Goal: Navigation & Orientation: Find specific page/section

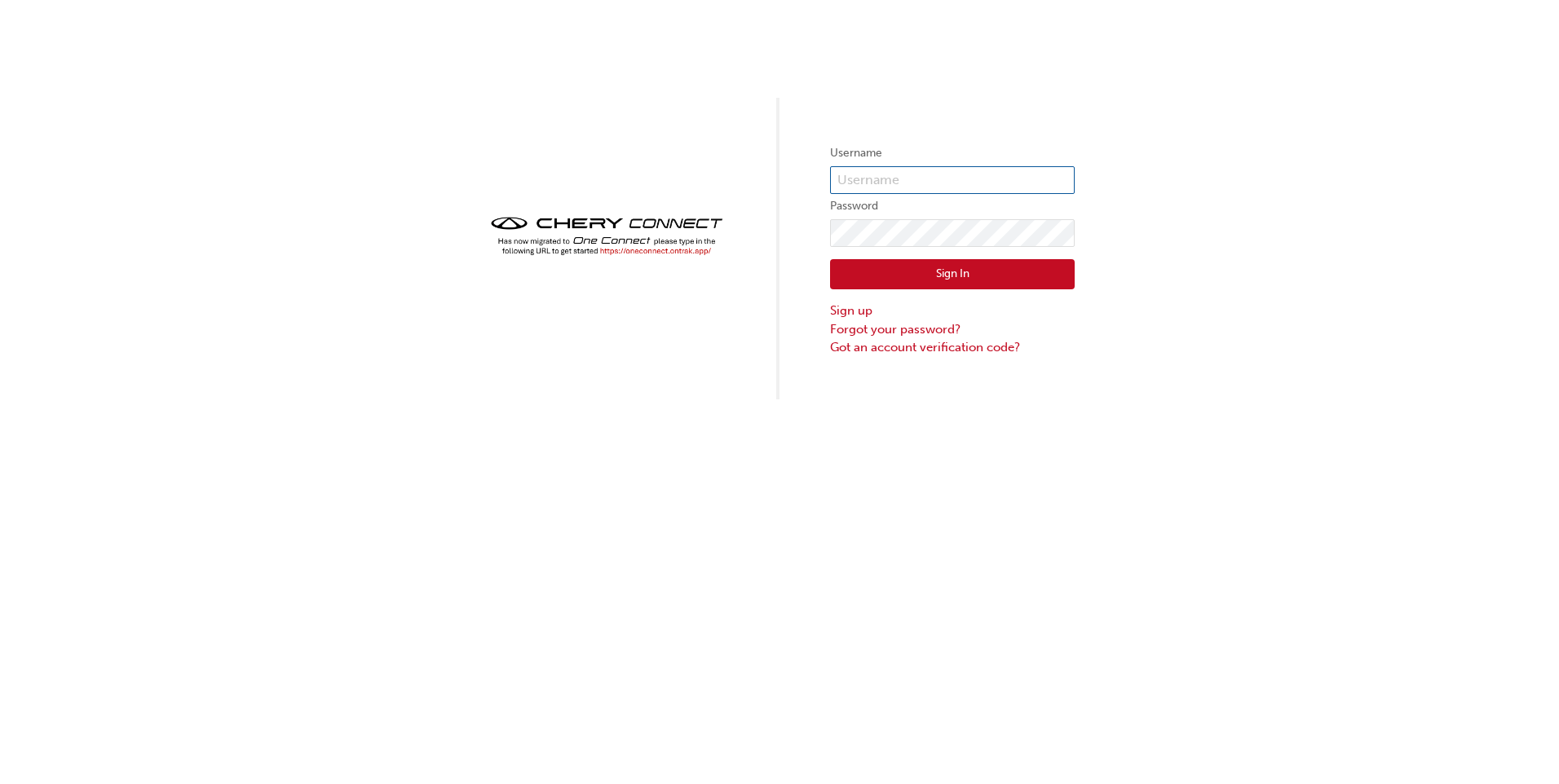
type input "CHAU1671"
click at [923, 272] on button "Sign In" at bounding box center [952, 275] width 244 height 31
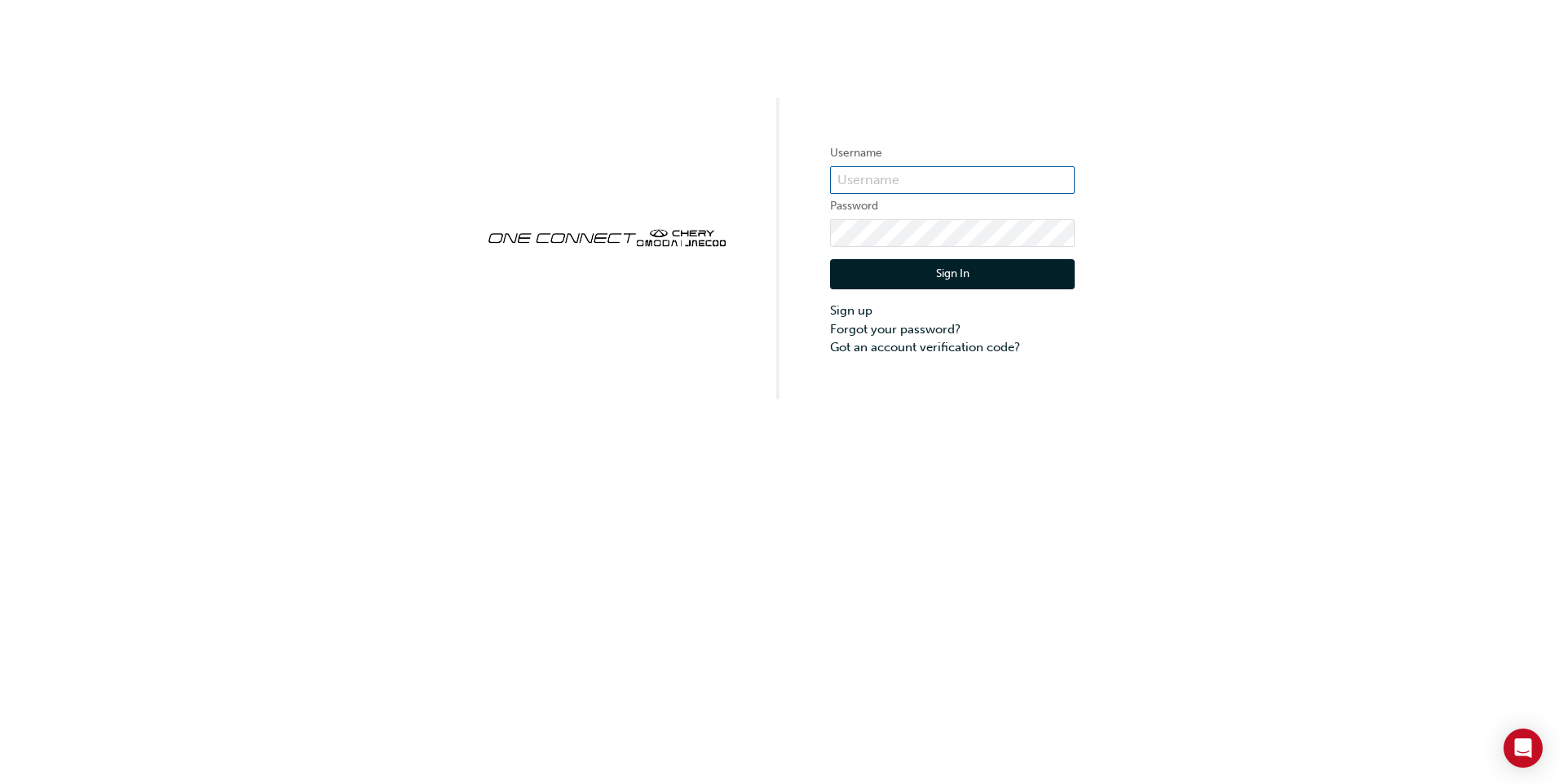
type input "CHAU1671"
click at [947, 273] on button "Sign In" at bounding box center [952, 275] width 244 height 31
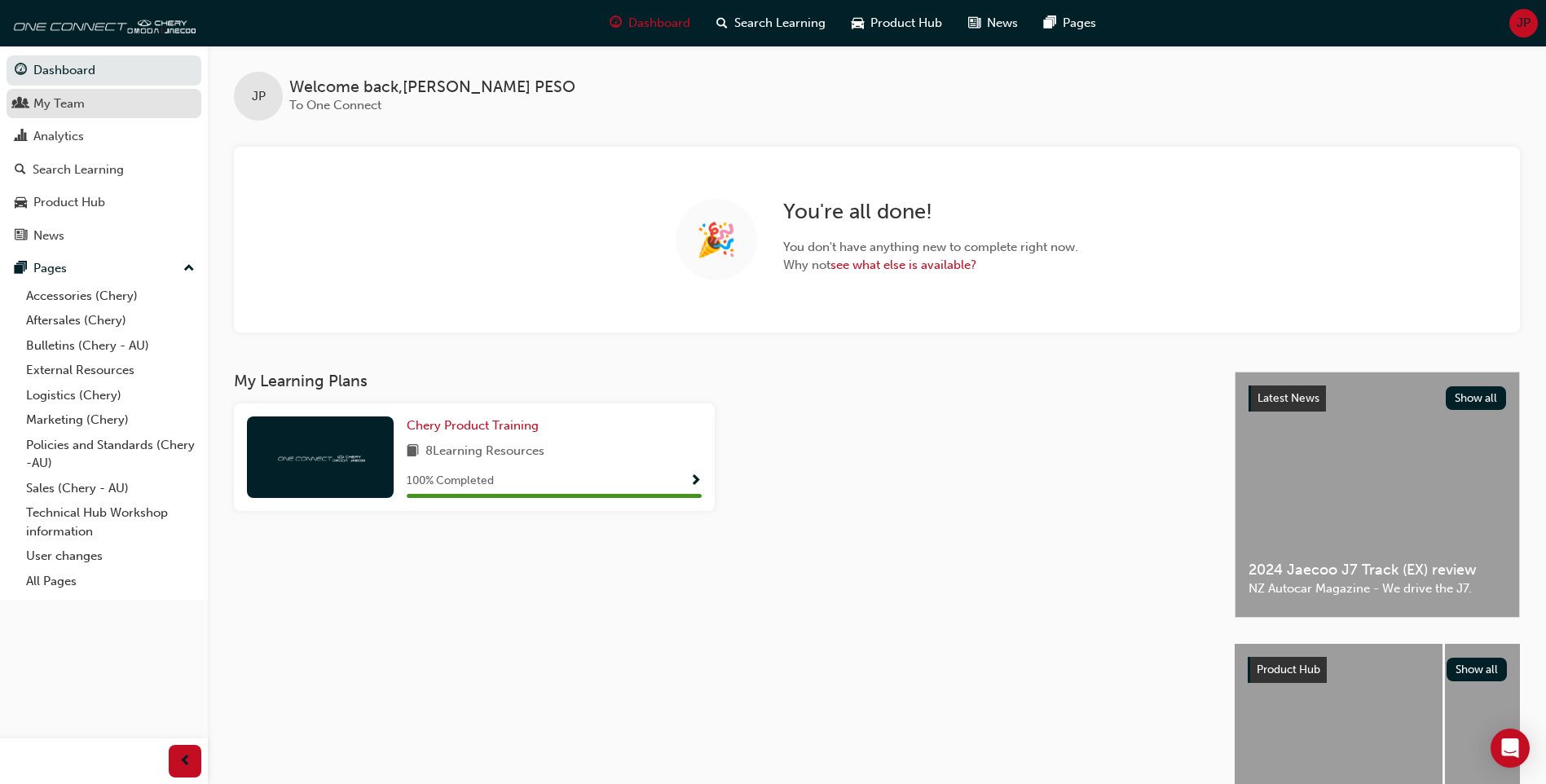
click at [63, 105] on div "My Team" at bounding box center [59, 104] width 51 height 19
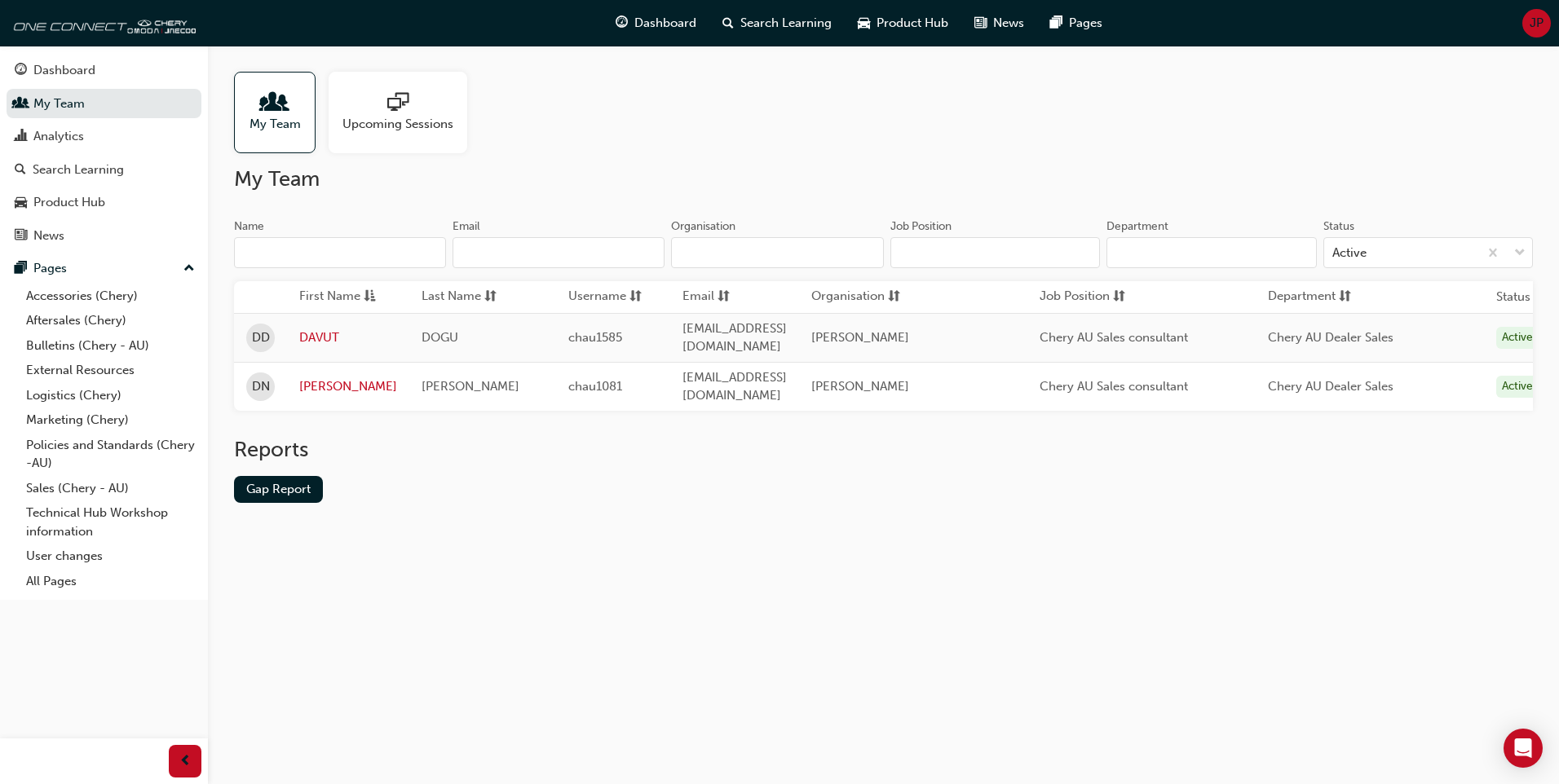
click at [272, 119] on span "My Team" at bounding box center [275, 124] width 51 height 19
click at [1536, 23] on span "JP" at bounding box center [1537, 23] width 14 height 19
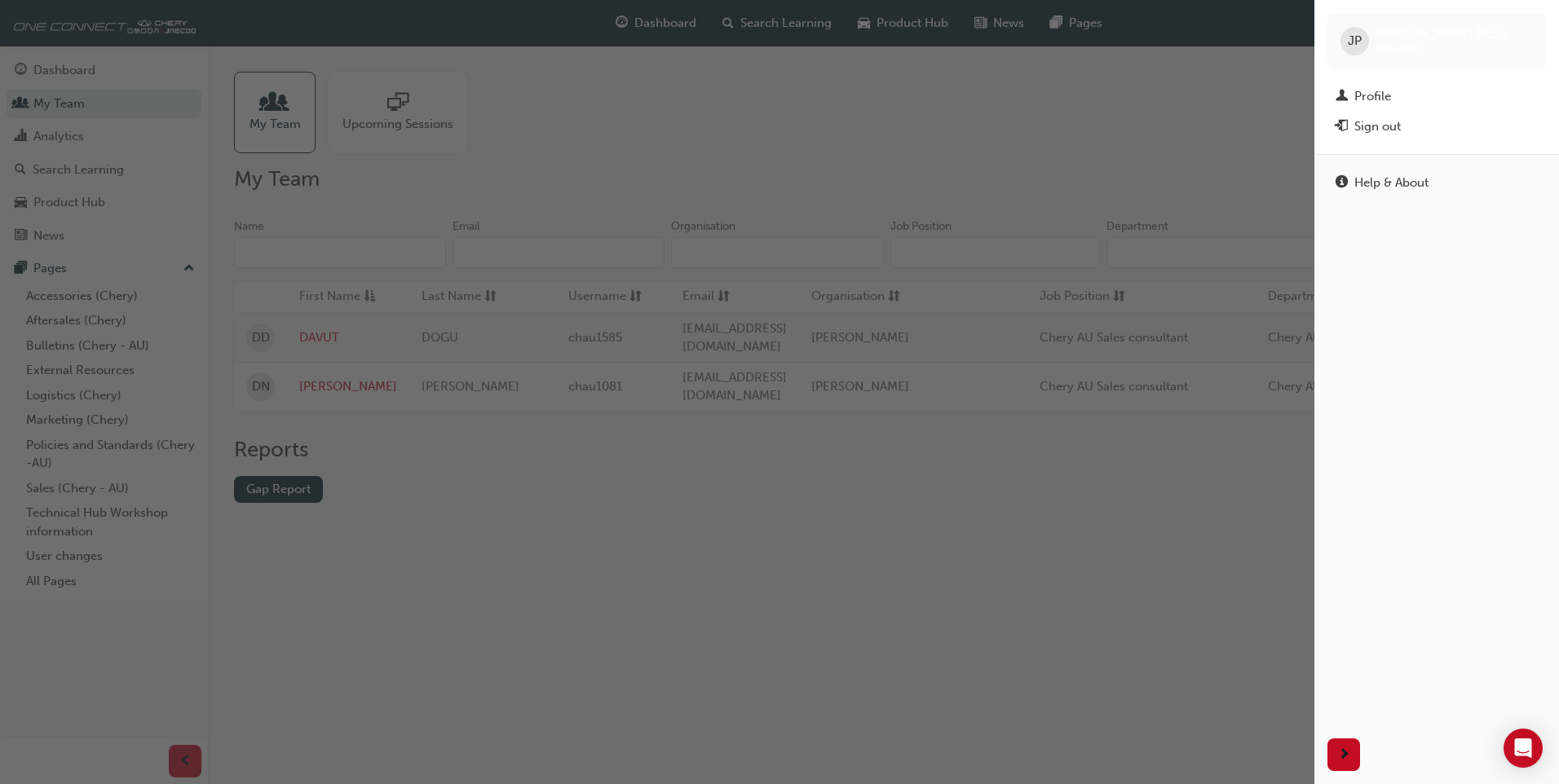
click at [1006, 90] on div "button" at bounding box center [657, 392] width 1315 height 784
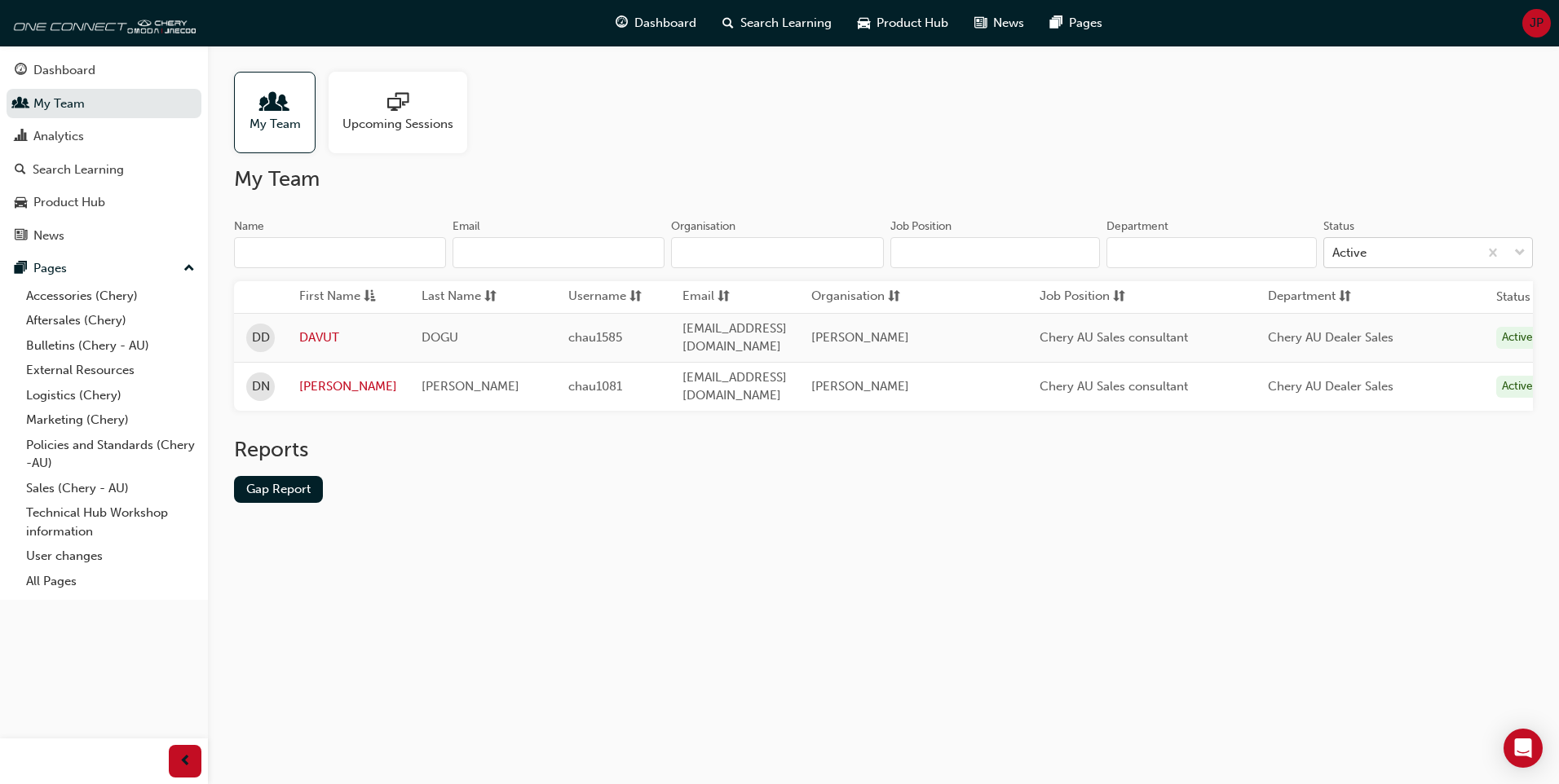
click at [1442, 253] on div "Active" at bounding box center [1402, 253] width 155 height 29
click at [1334, 253] on input "Status Active" at bounding box center [1333, 252] width 2 height 14
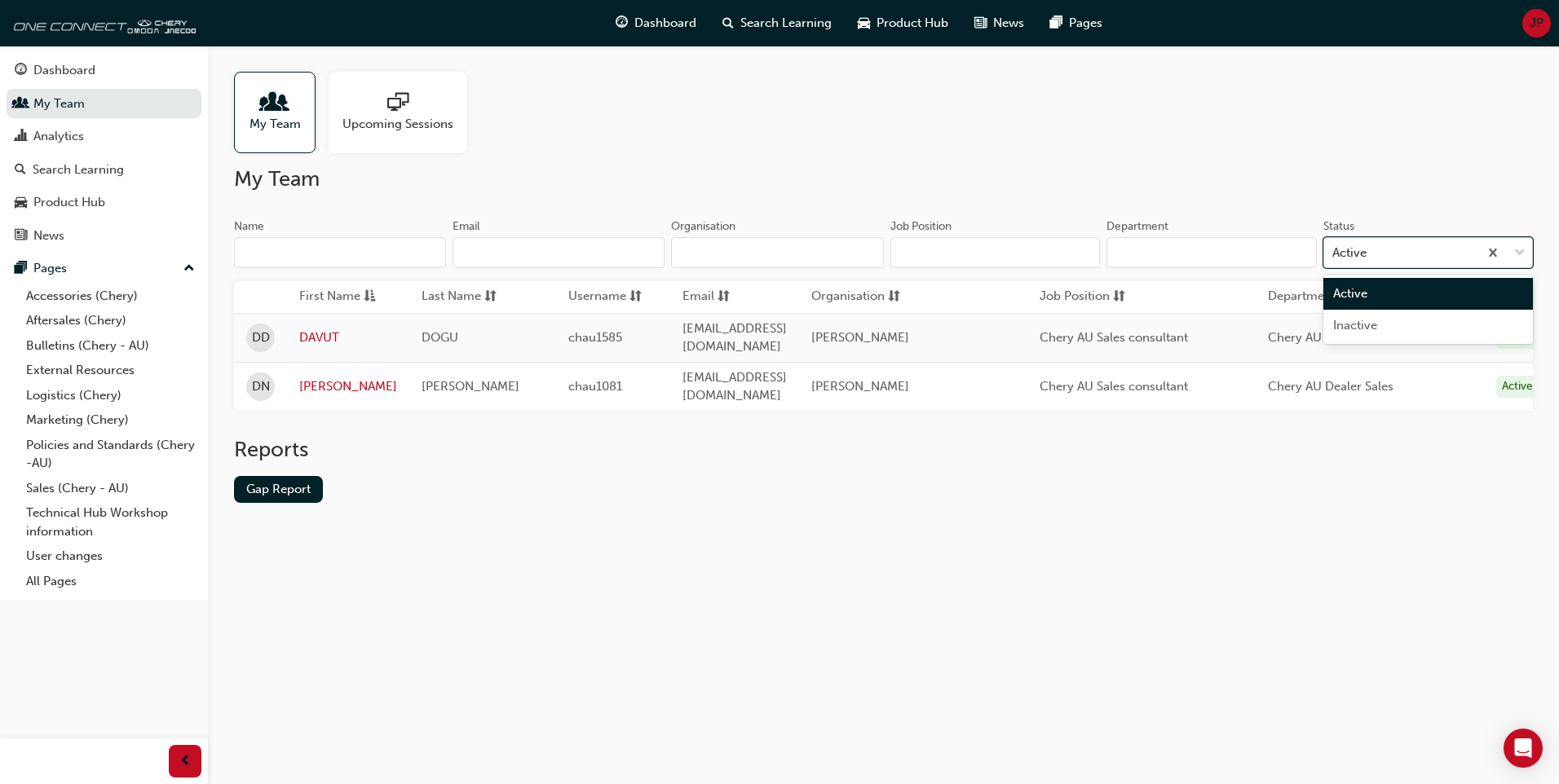
click at [1442, 253] on div "Active" at bounding box center [1402, 253] width 155 height 29
click at [1334, 253] on input "Status option Active focused, 1 of 2. 2 results available. Use Up and Down to c…" at bounding box center [1333, 252] width 2 height 14
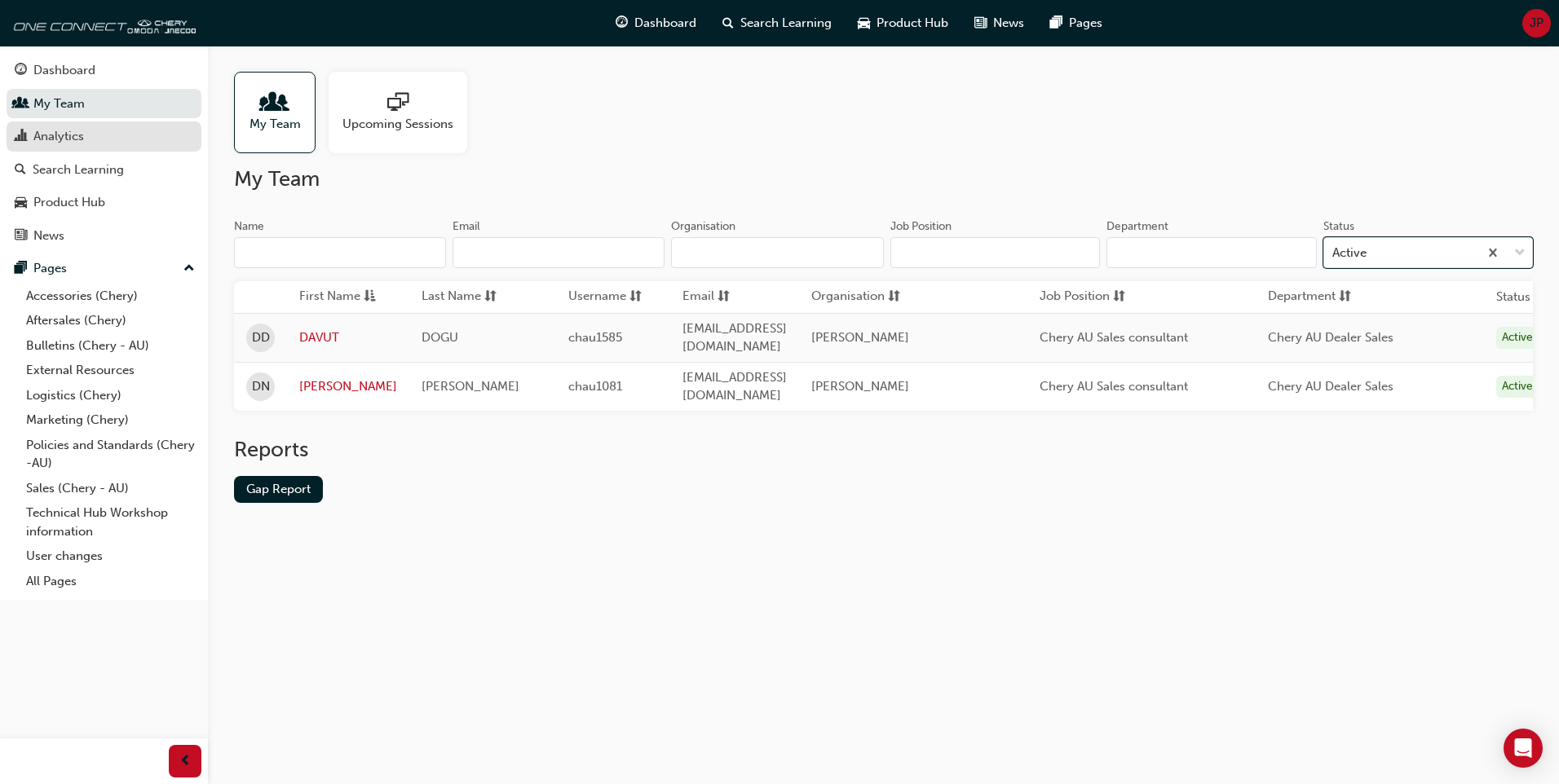
click at [66, 137] on div "Analytics" at bounding box center [58, 137] width 50 height 19
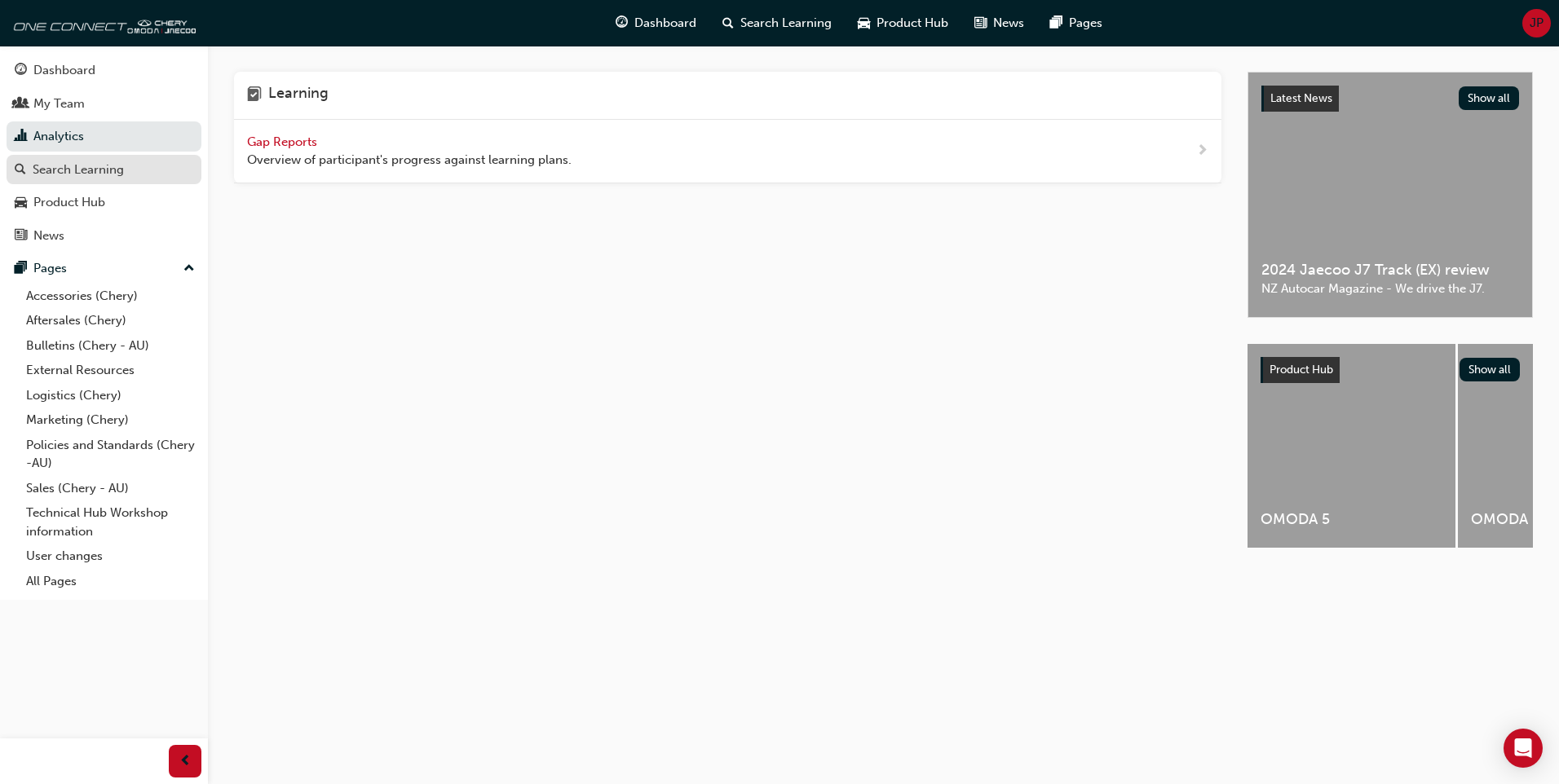
click at [72, 169] on div "Search Learning" at bounding box center [78, 169] width 91 height 19
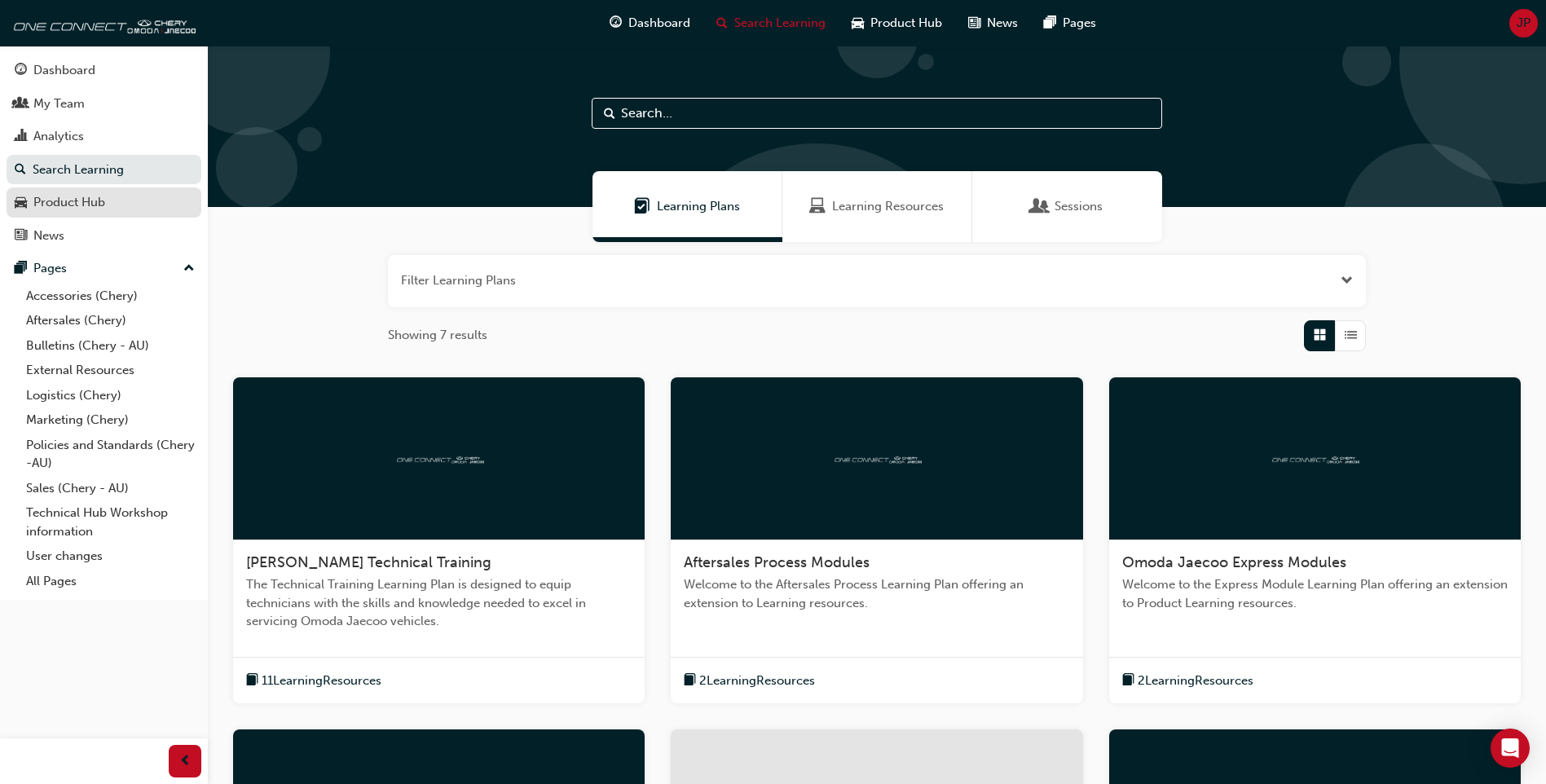
click at [68, 204] on div "Product Hub" at bounding box center [69, 202] width 72 height 19
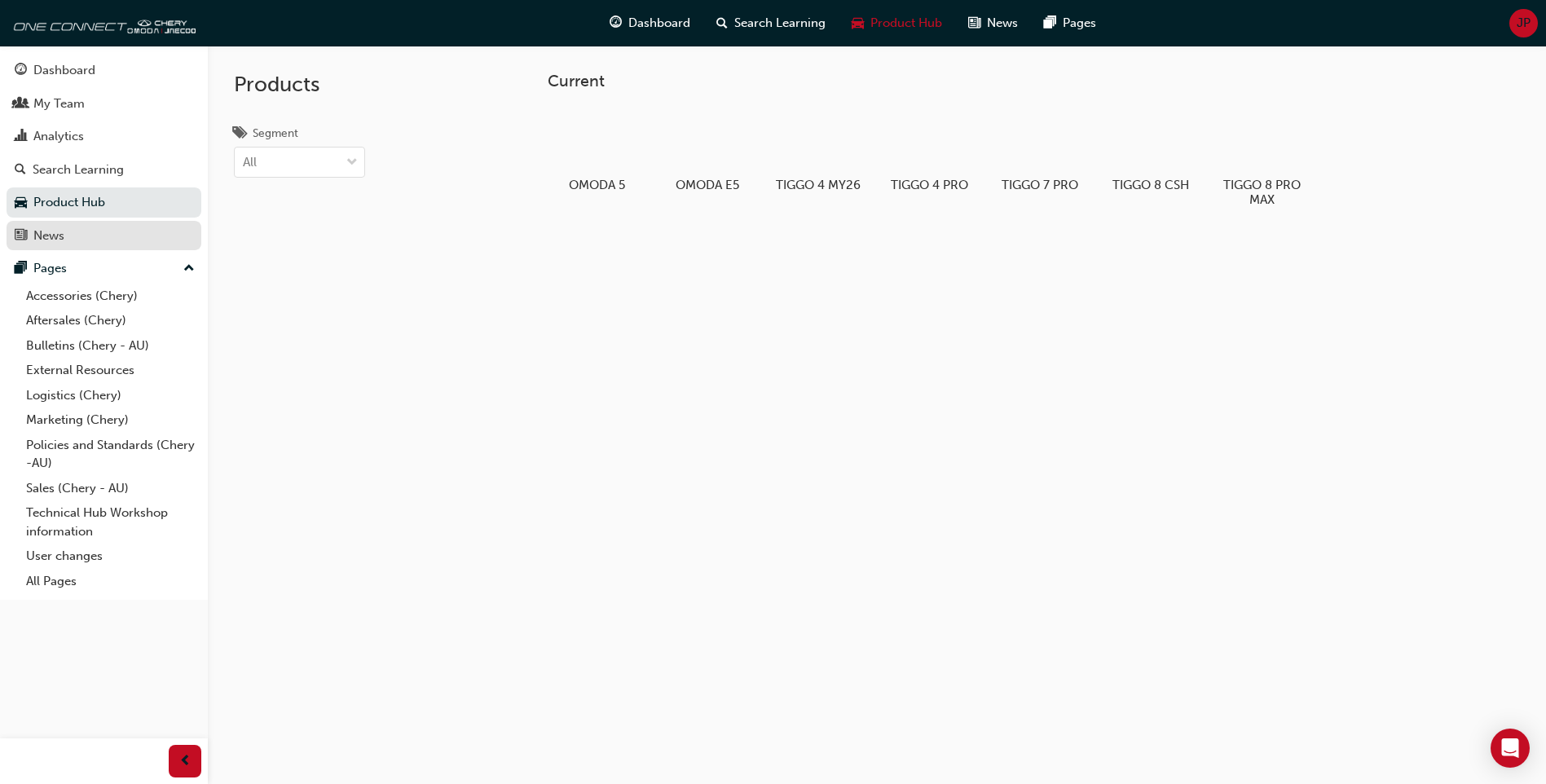
click at [62, 239] on div "News" at bounding box center [49, 235] width 31 height 19
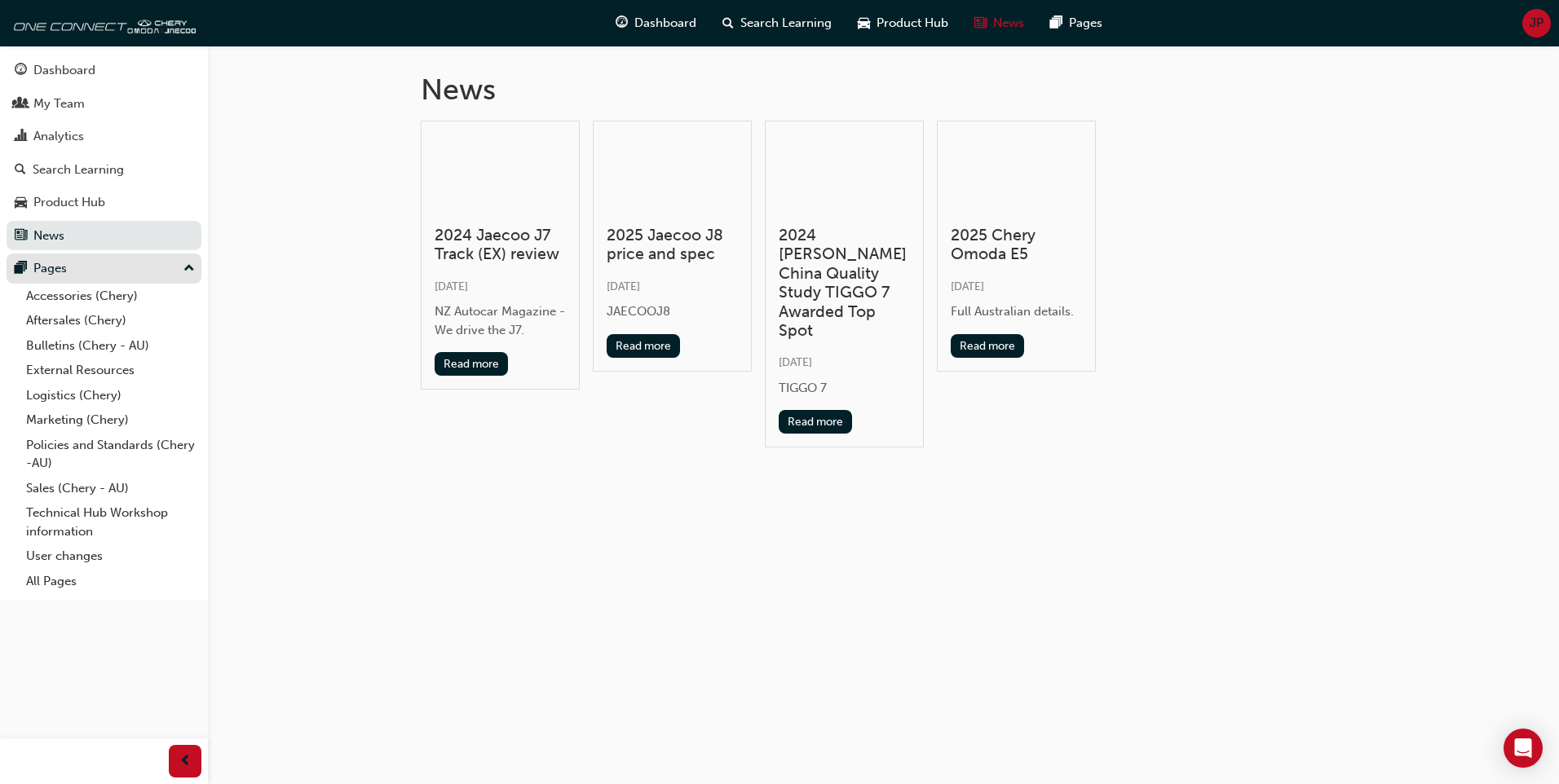
click at [62, 273] on div "Pages" at bounding box center [50, 268] width 34 height 19
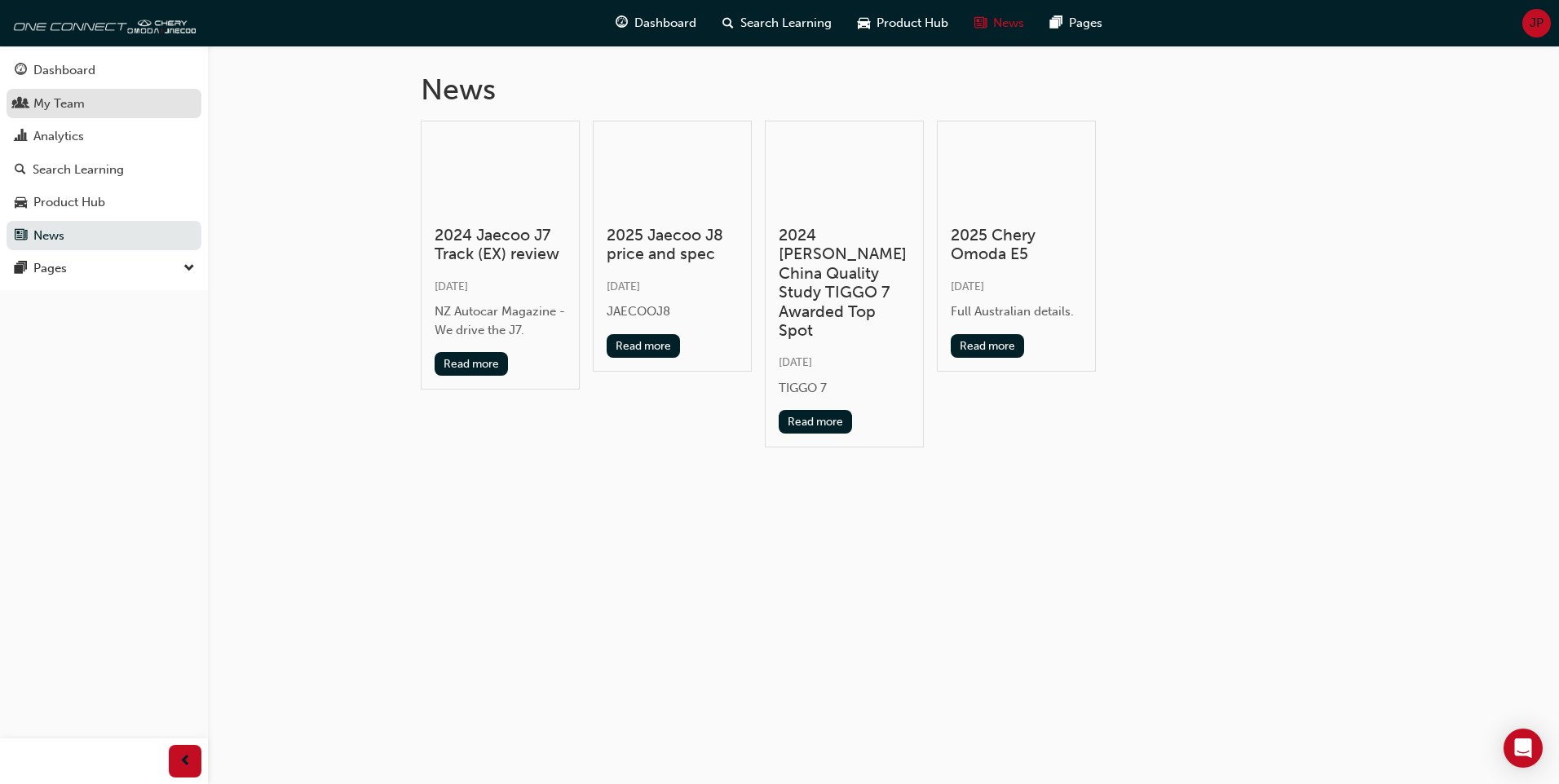
click at [64, 100] on div "My Team" at bounding box center [59, 104] width 51 height 19
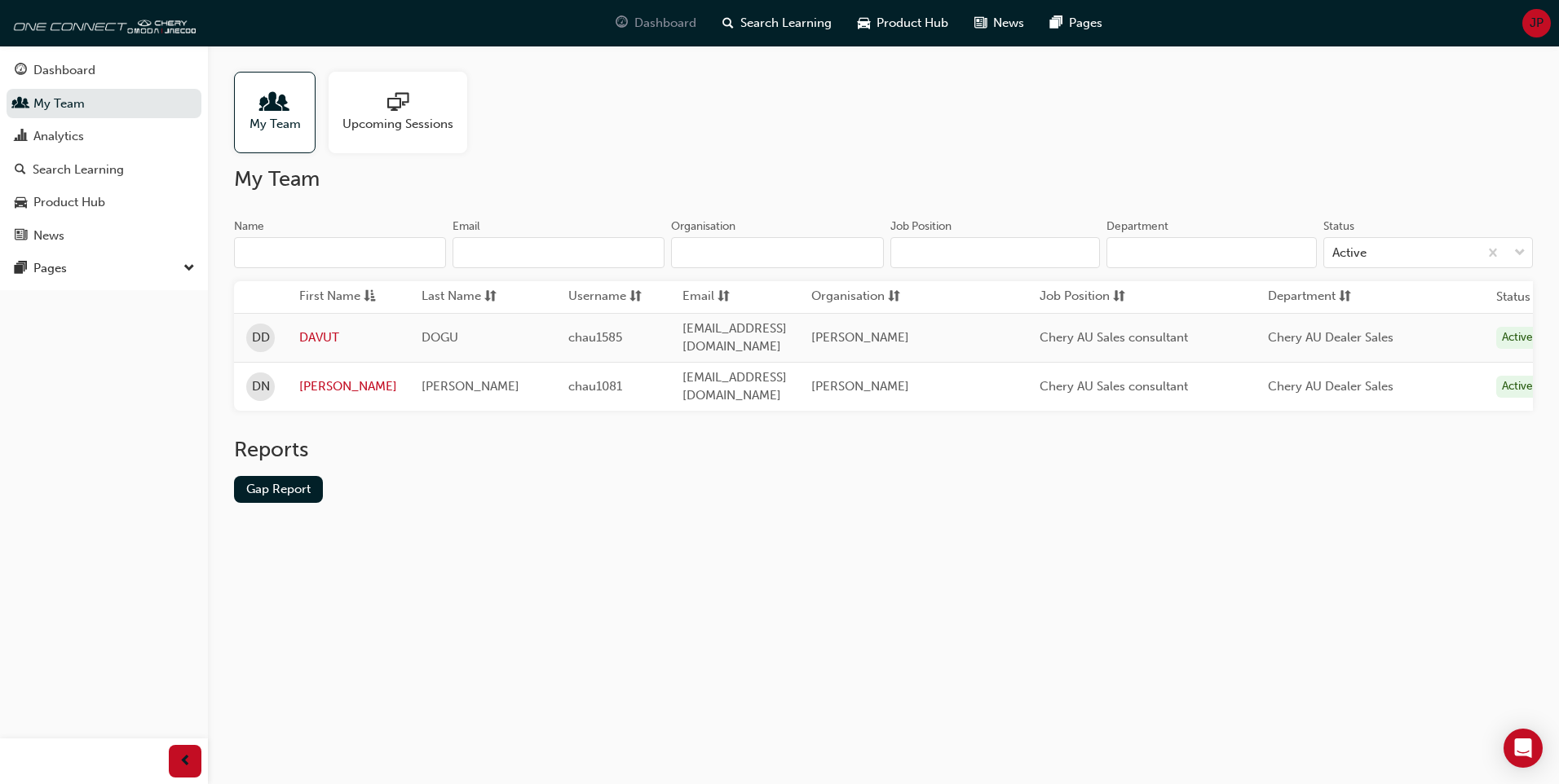
click at [665, 19] on span "Dashboard" at bounding box center [665, 23] width 62 height 19
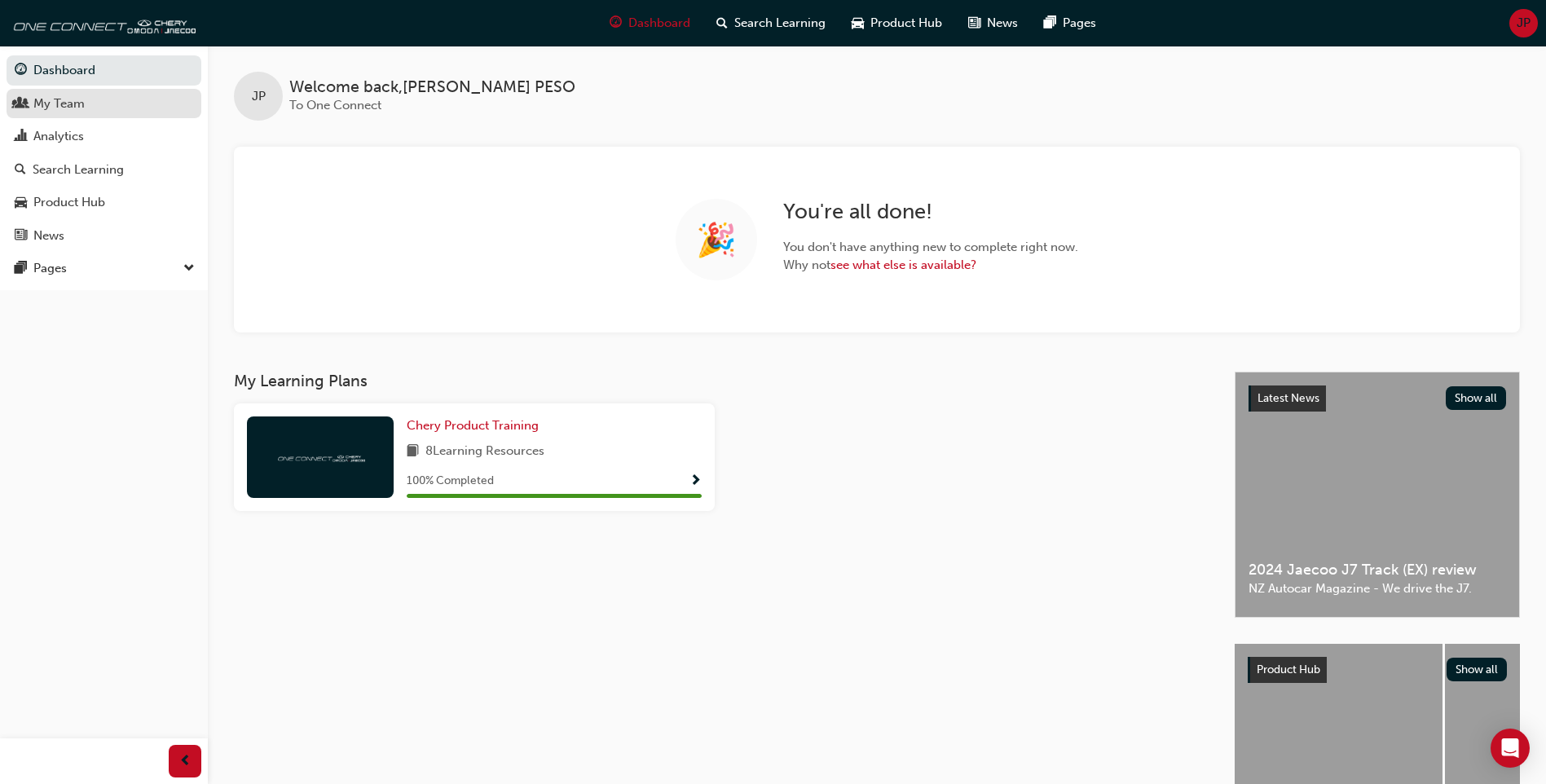
click at [55, 109] on div "My Team" at bounding box center [59, 104] width 51 height 19
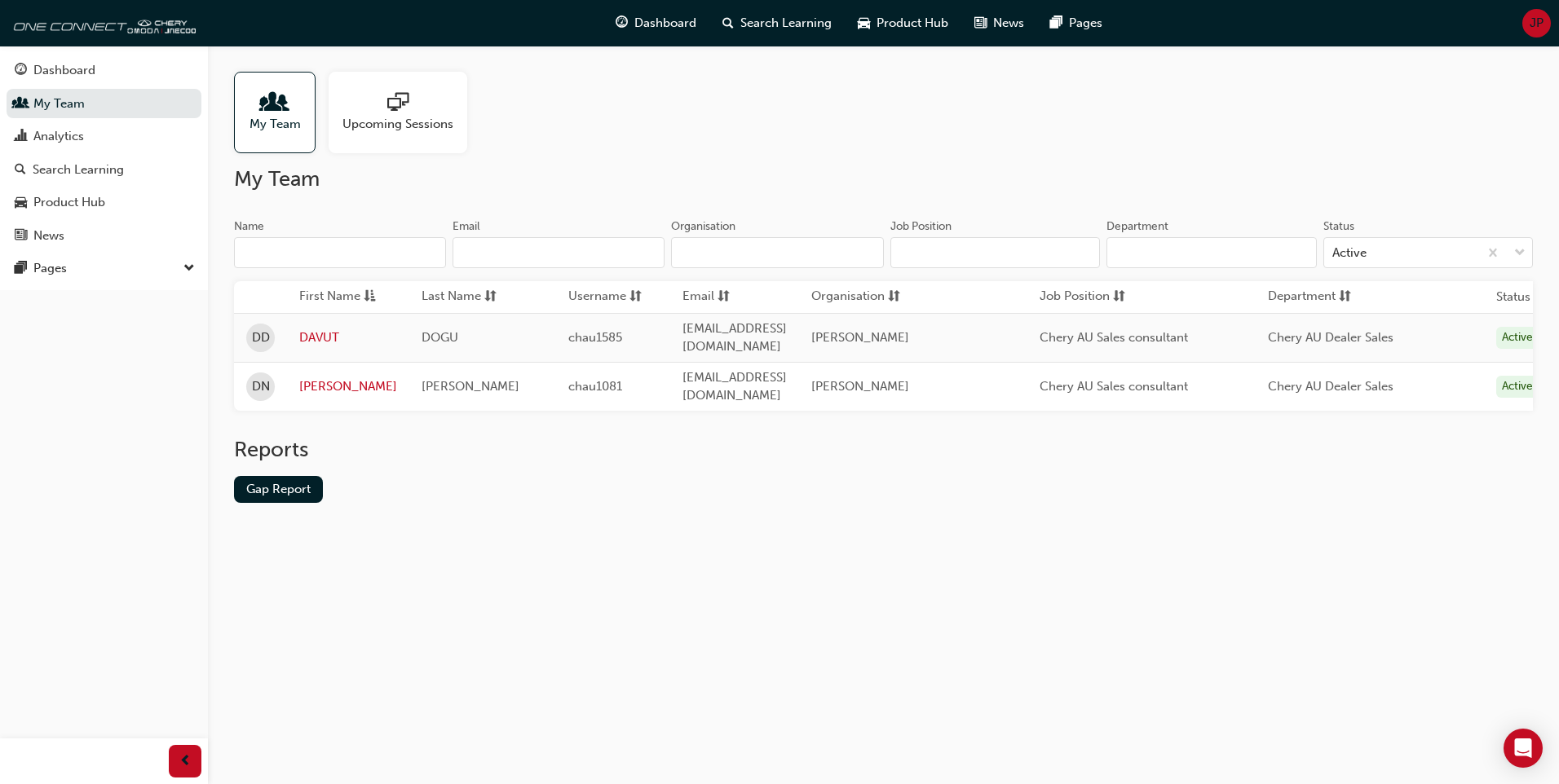
click at [404, 112] on span "sessionType_ONLINE_URL-icon" at bounding box center [398, 104] width 21 height 23
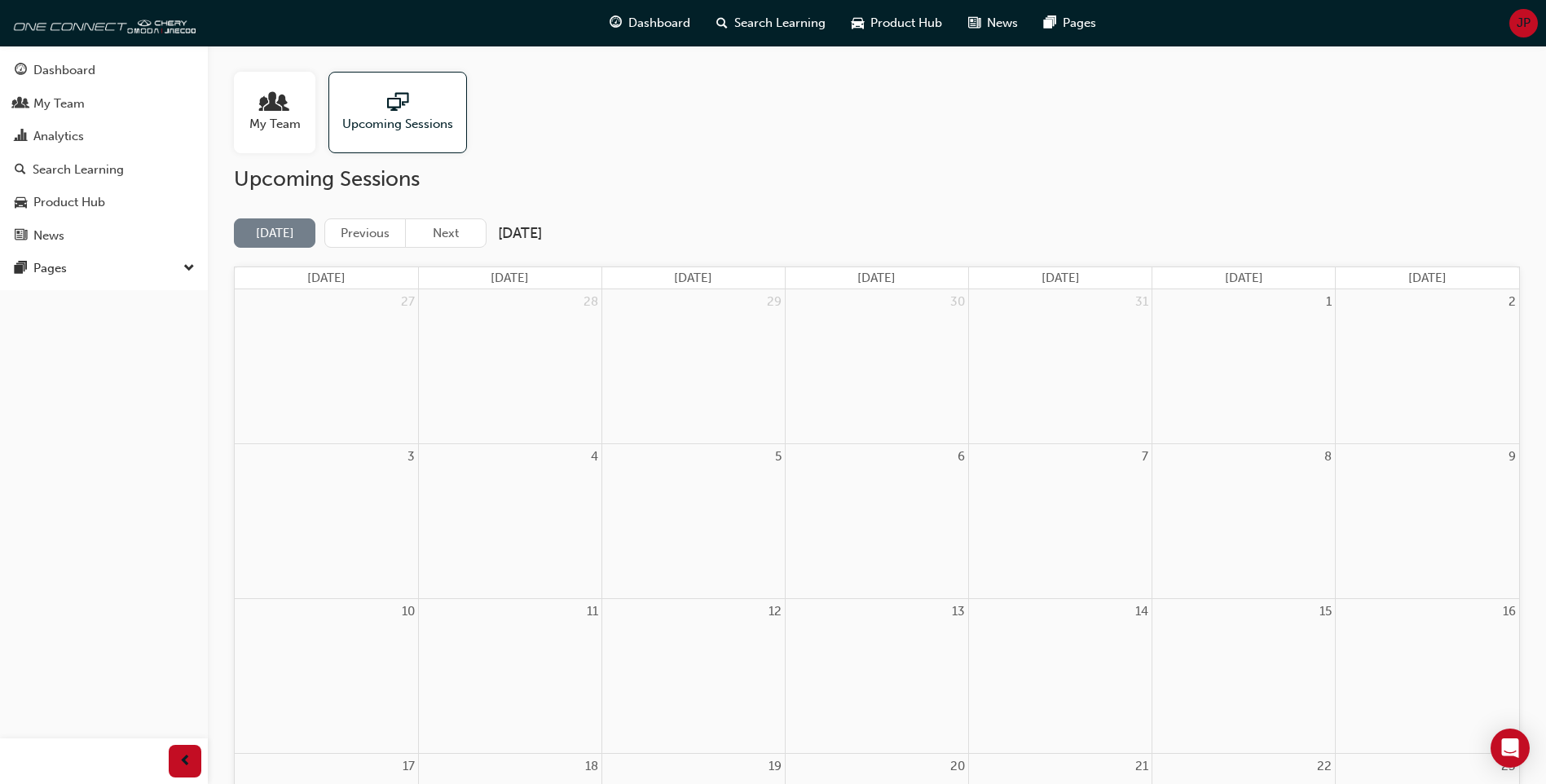
click at [278, 126] on span "My Team" at bounding box center [275, 124] width 51 height 19
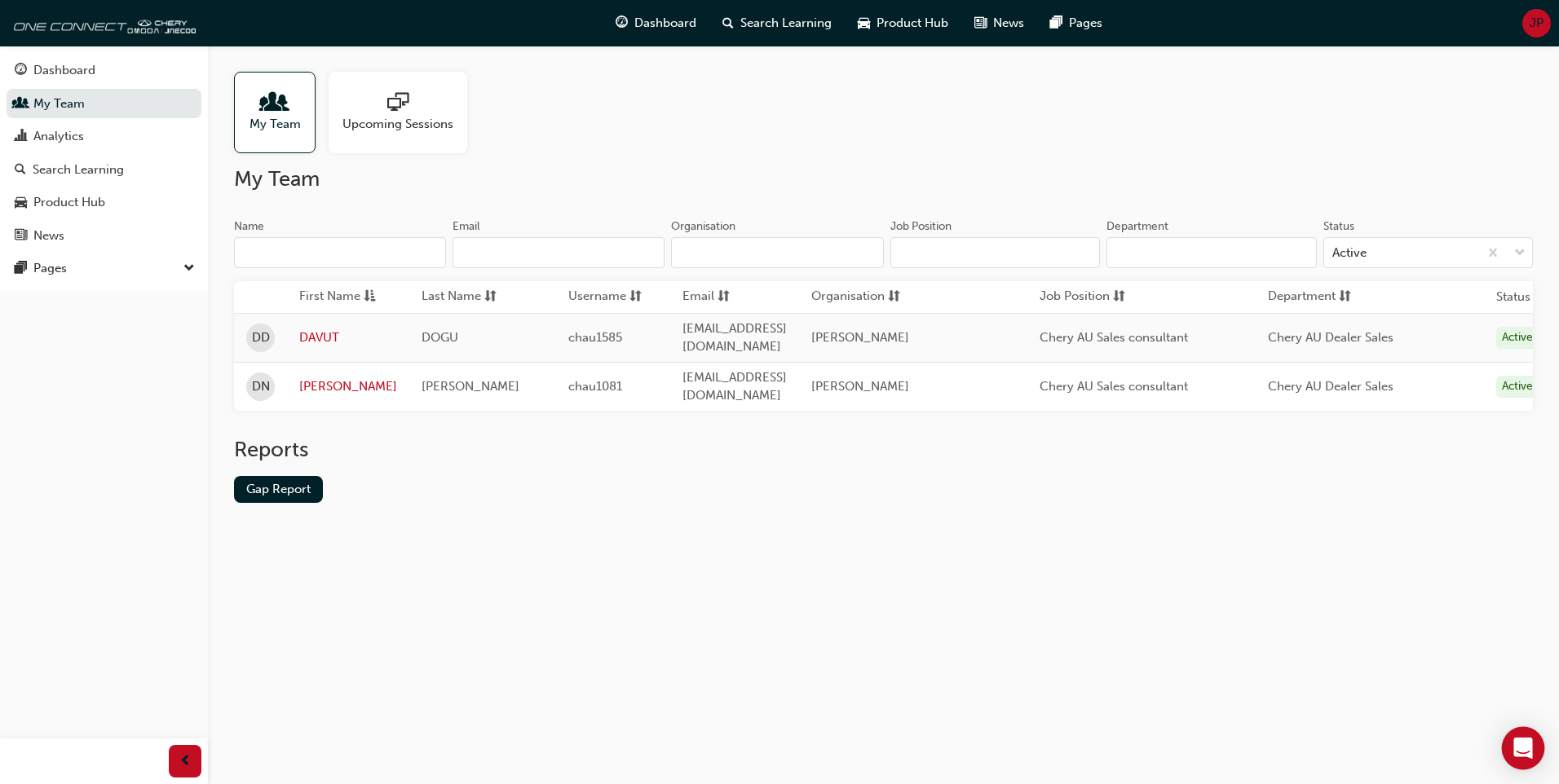
click at [1518, 755] on icon "Open Intercom Messenger" at bounding box center [1524, 749] width 21 height 21
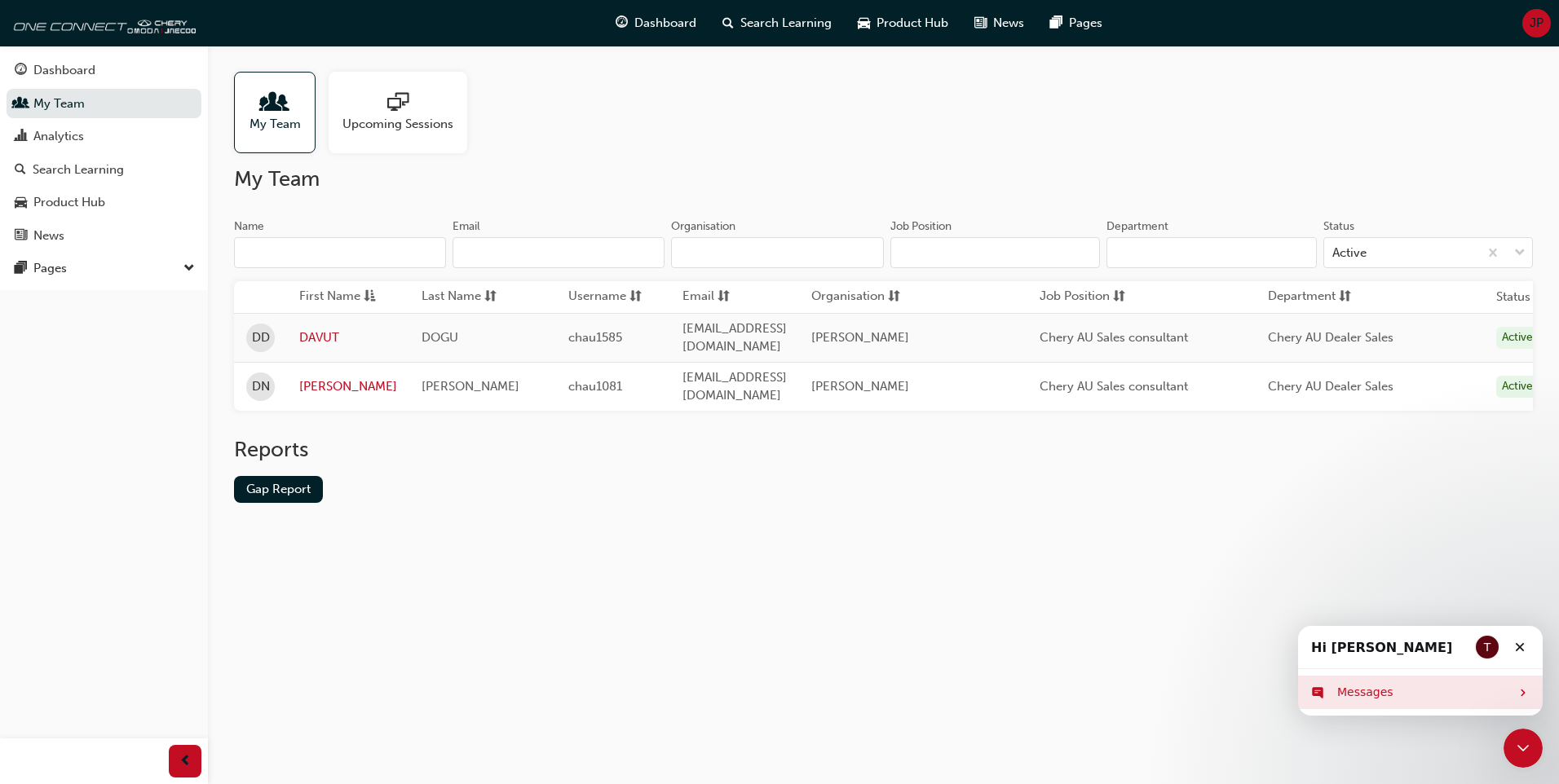
click at [1384, 695] on div "Messages" at bounding box center [1424, 692] width 173 height 17
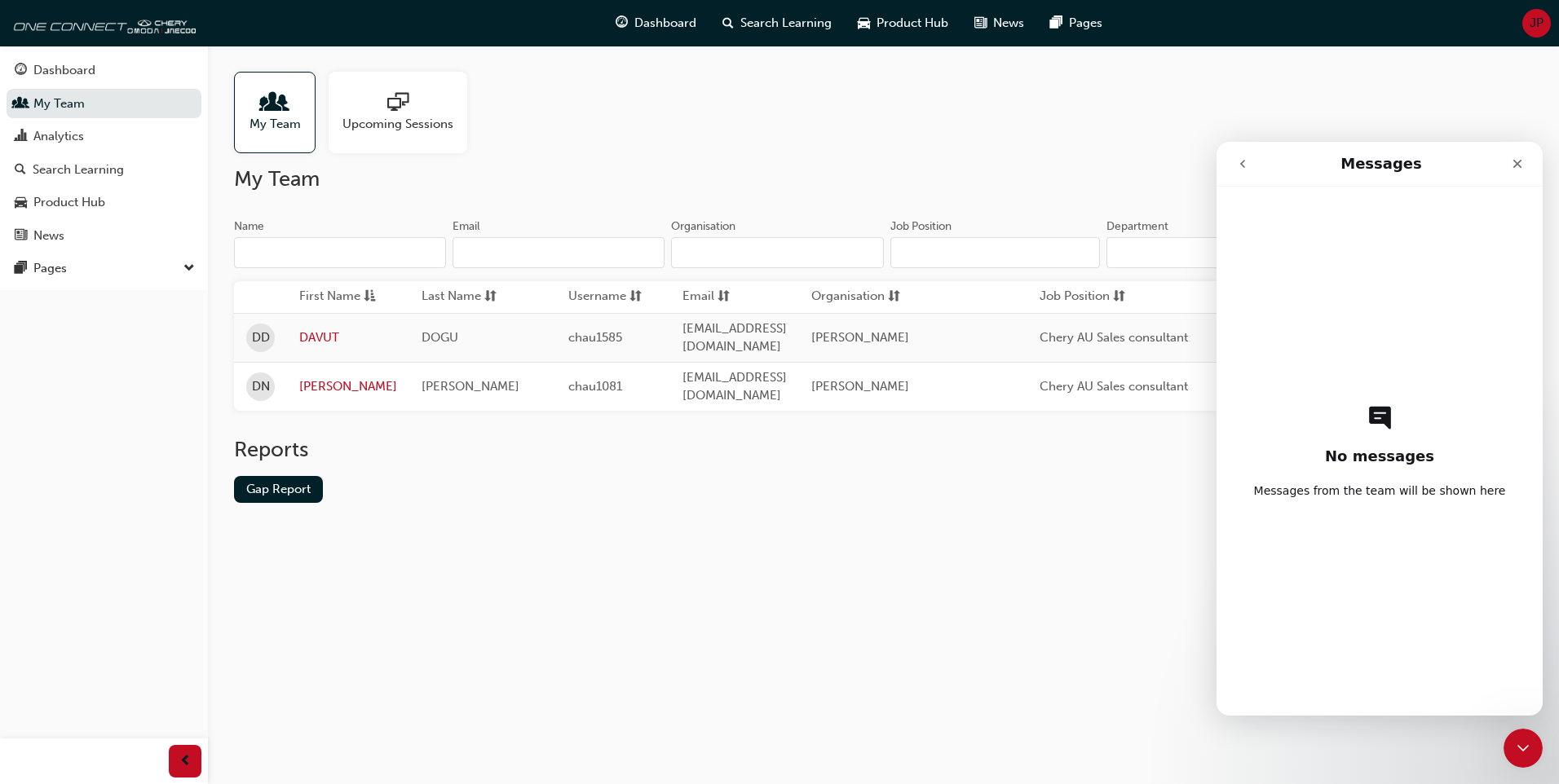
click at [1296, 249] on div "No messages Messages from the team will be shown here" at bounding box center [1380, 451] width 269 height 529
click at [1366, 429] on icon "Intercom messenger" at bounding box center [1380, 417] width 27 height 26
click at [1375, 501] on div "No messages Messages from the team will be shown here" at bounding box center [1380, 451] width 269 height 529
click at [1371, 491] on span "Messages from the team will be shown here" at bounding box center [1380, 490] width 252 height 16
click at [1525, 169] on div "Close" at bounding box center [1518, 164] width 30 height 30
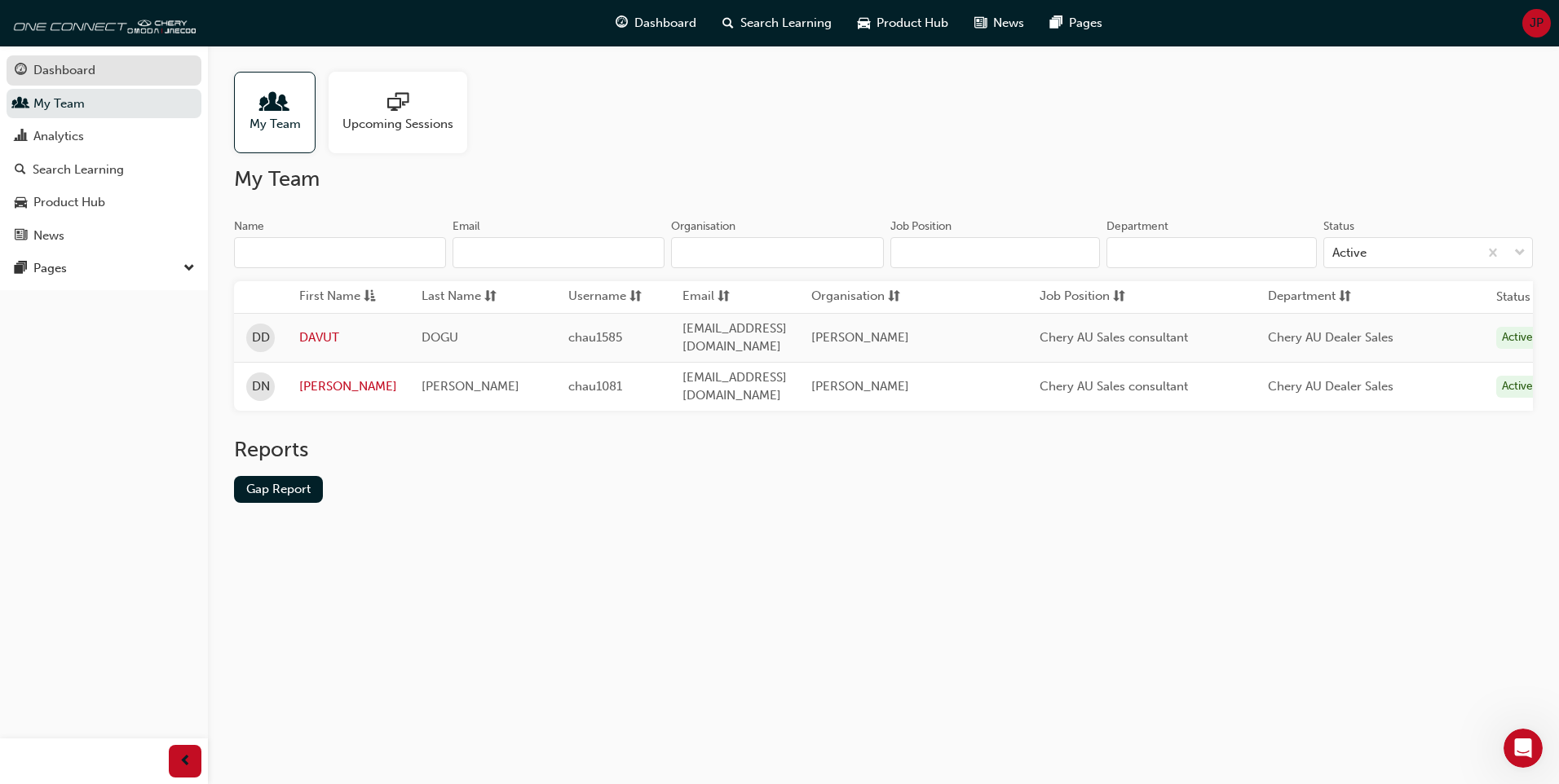
click at [52, 65] on div "Dashboard" at bounding box center [64, 70] width 62 height 19
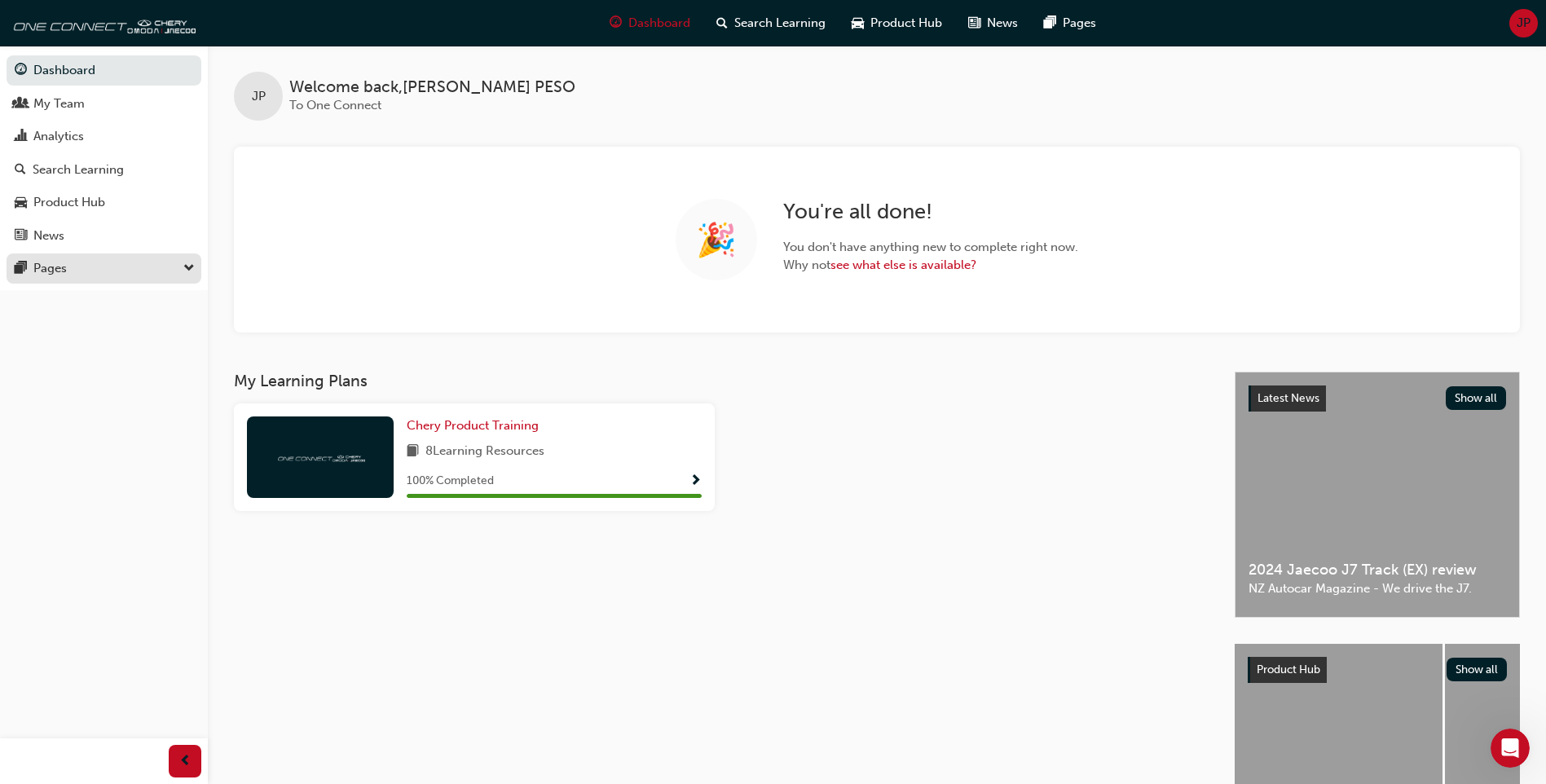
click at [198, 275] on button "Pages" at bounding box center [104, 268] width 195 height 30
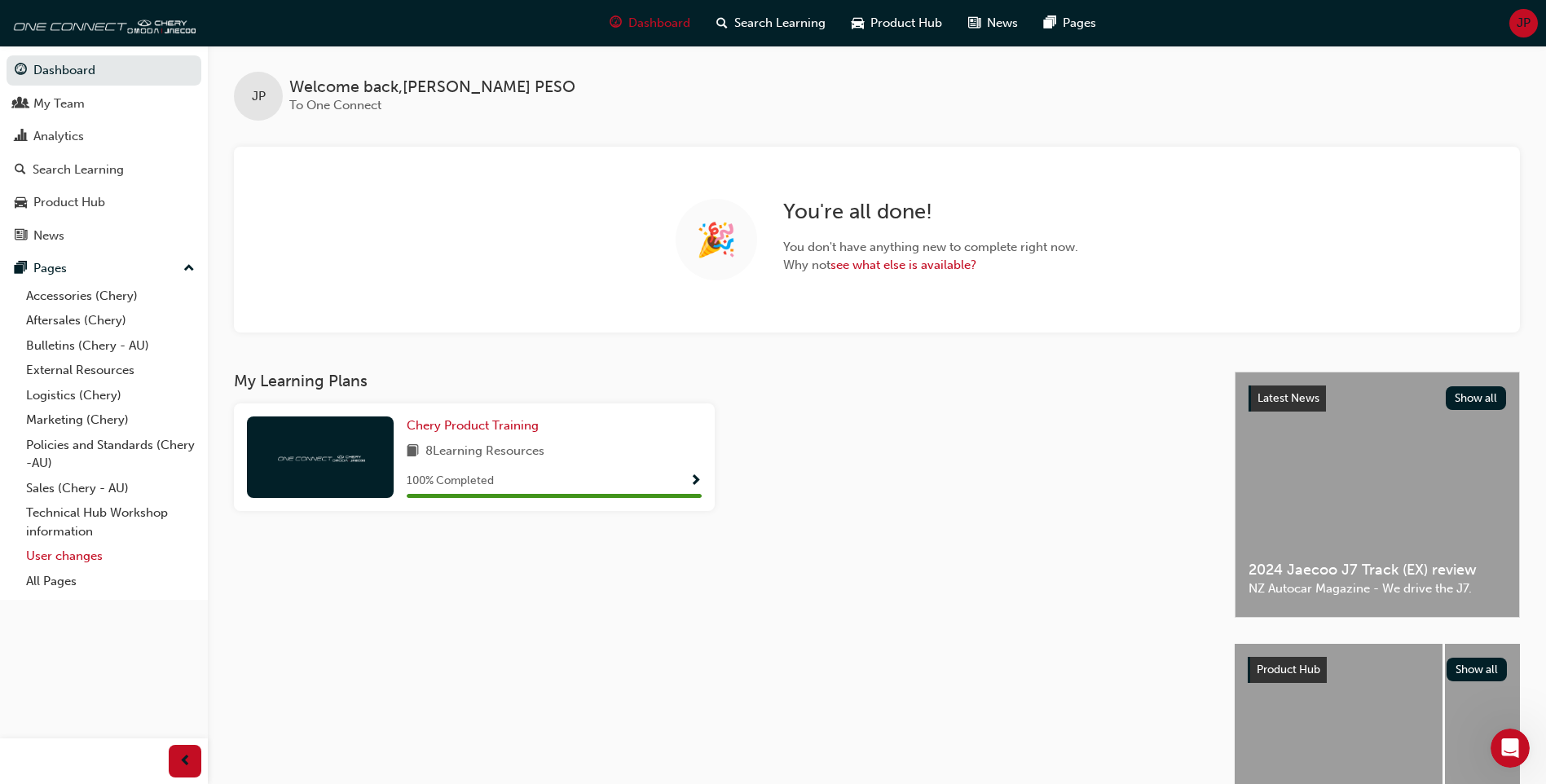
click at [84, 562] on link "User changes" at bounding box center [110, 556] width 182 height 26
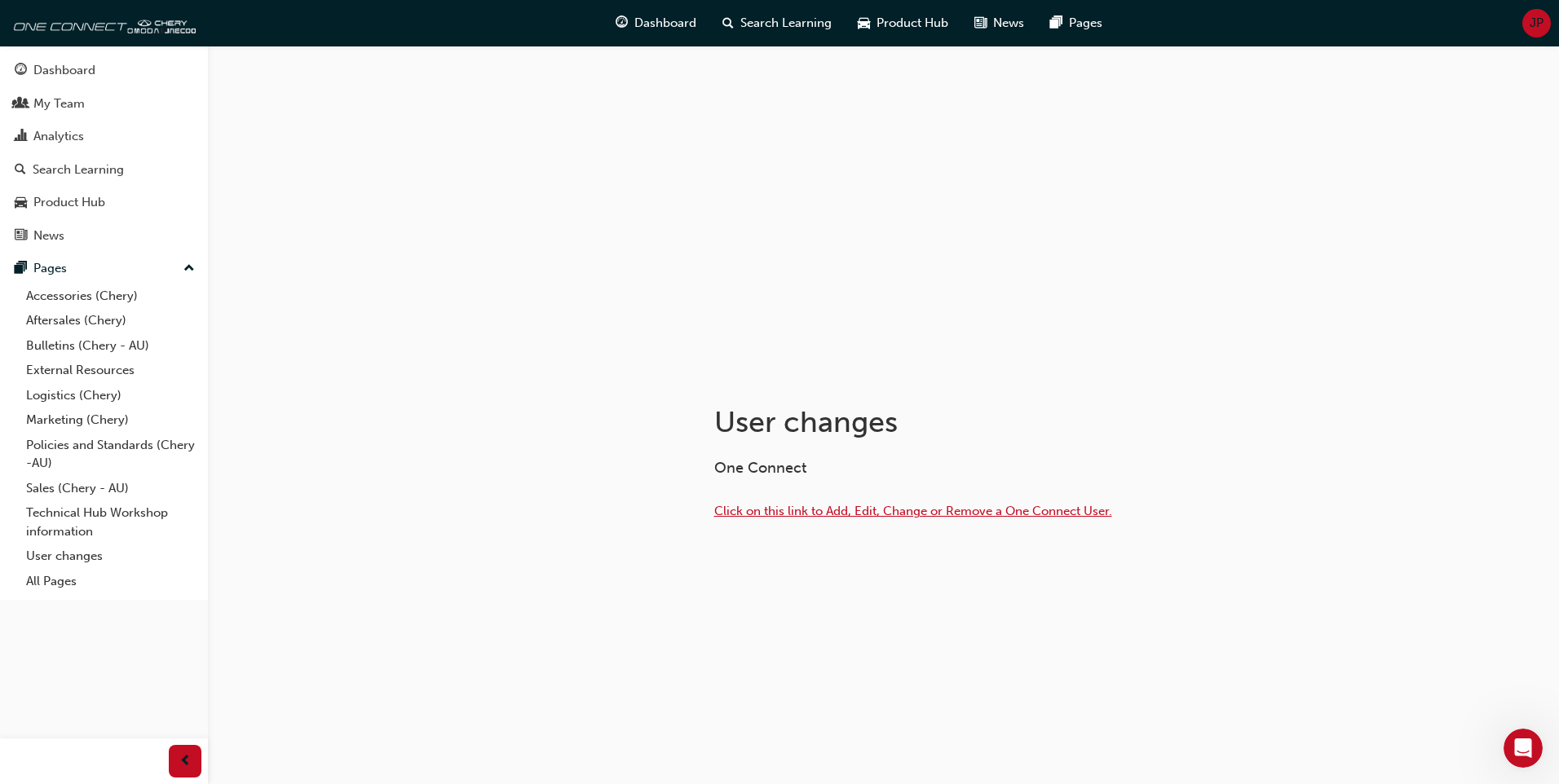
click at [848, 508] on span "Click on this link to Add, Edit, Change or Remove a One Connect User." at bounding box center [913, 511] width 398 height 15
